Goal: Information Seeking & Learning: Learn about a topic

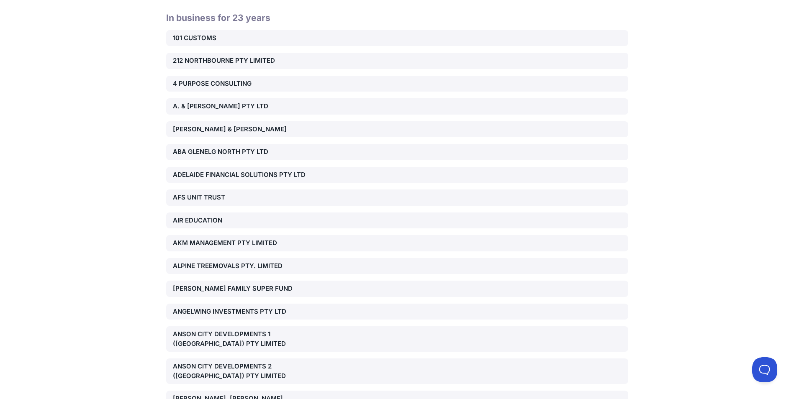
scroll to position [167, 0]
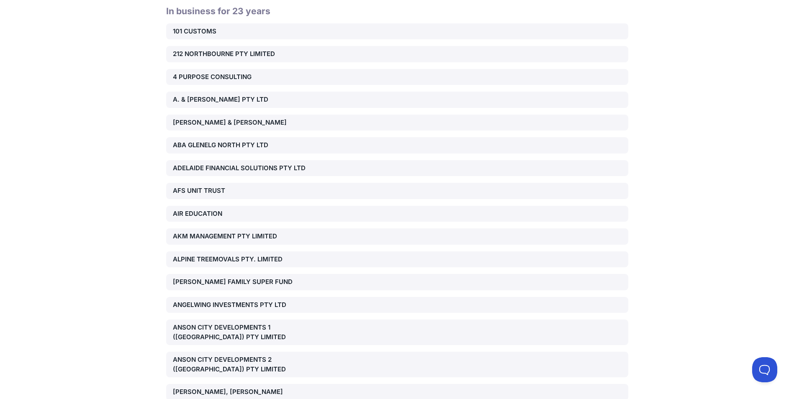
click at [211, 212] on div "AIR EDUCATION" at bounding box center [246, 214] width 147 height 10
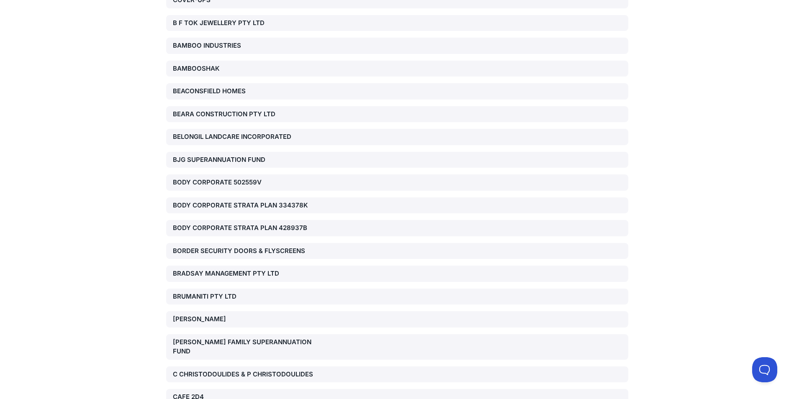
scroll to position [712, 0]
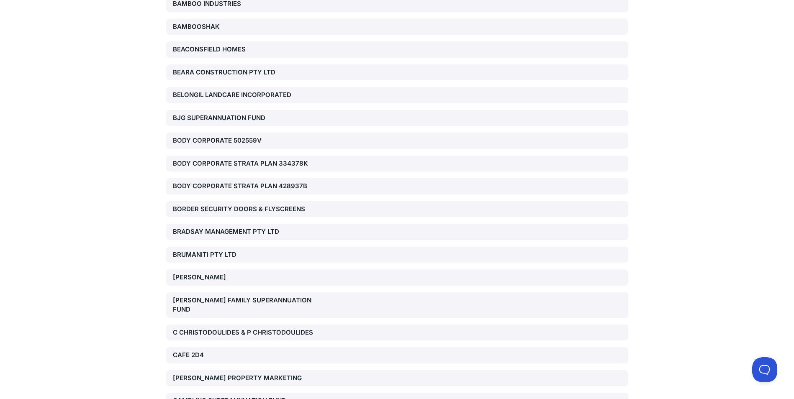
click at [228, 277] on div "[PERSON_NAME]" at bounding box center [246, 278] width 147 height 10
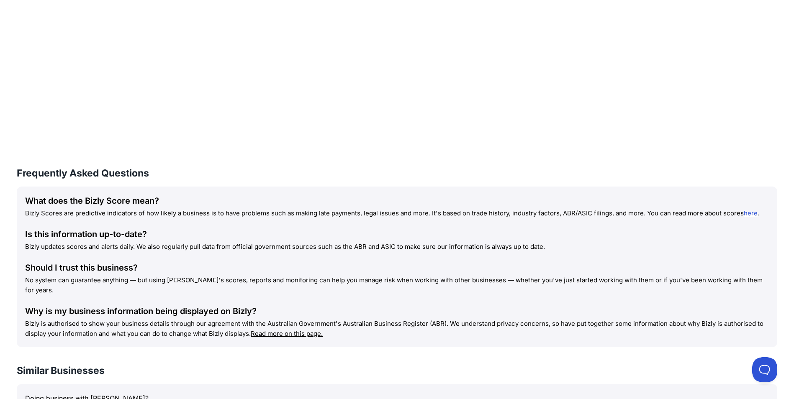
scroll to position [628, 0]
